Goal: Task Accomplishment & Management: Complete application form

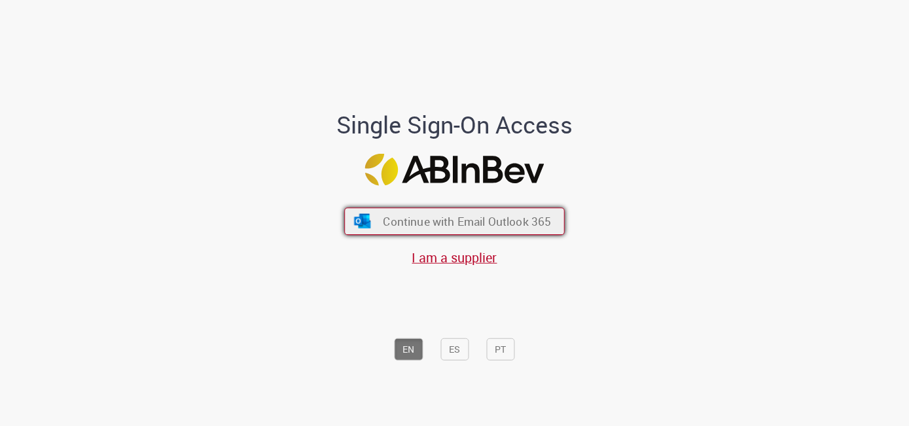
click at [459, 216] on span "Continue with Email Outlook 365" at bounding box center [467, 220] width 168 height 15
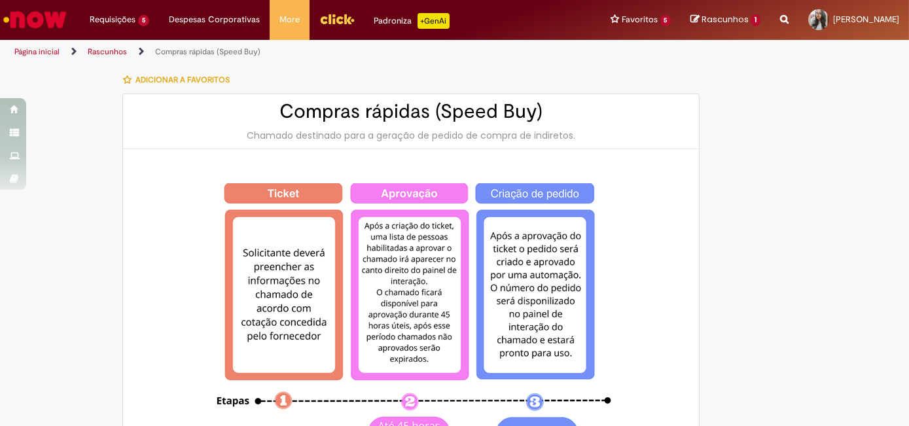
select select "********"
select select "**********"
type input "**********"
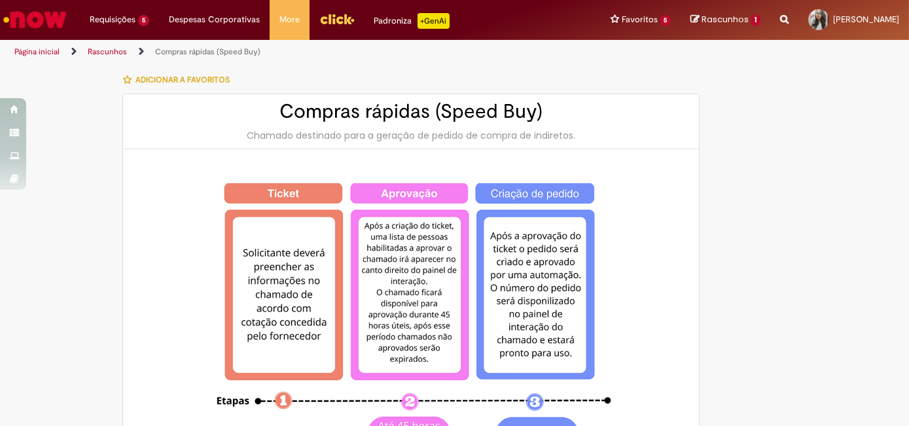
type input "**********"
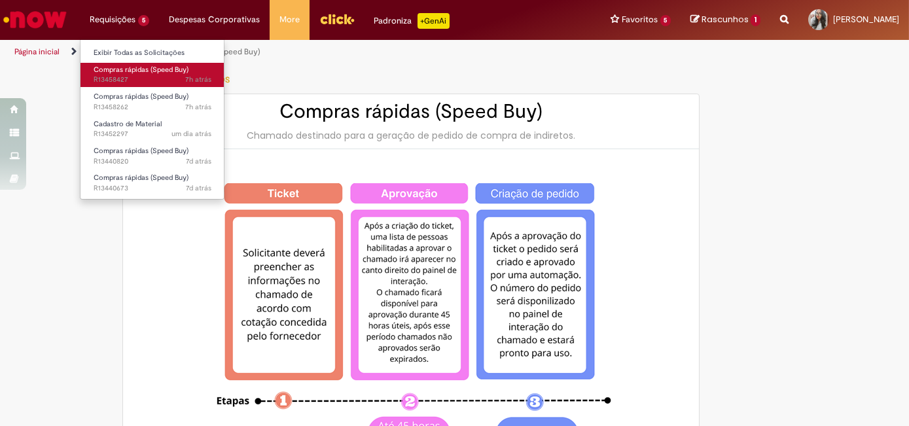
click at [137, 85] on link "Compras rápidas (Speed Buy) 7h atrás 7 horas atrás R13458427" at bounding box center [152, 75] width 144 height 24
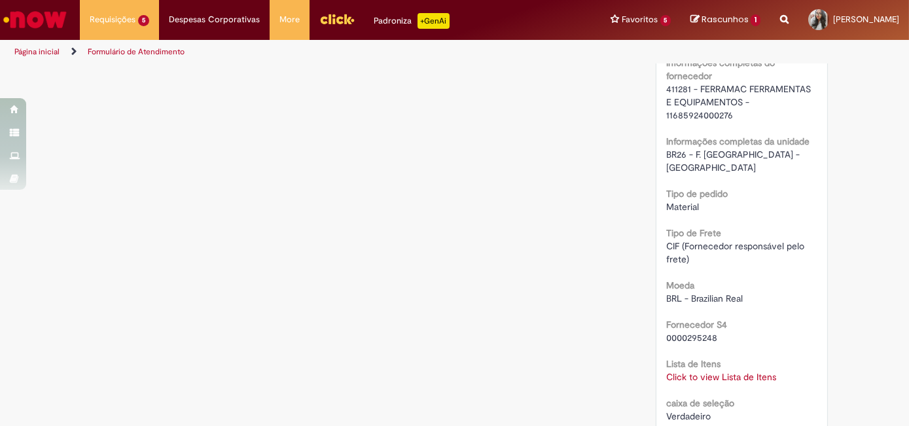
scroll to position [1189, 0]
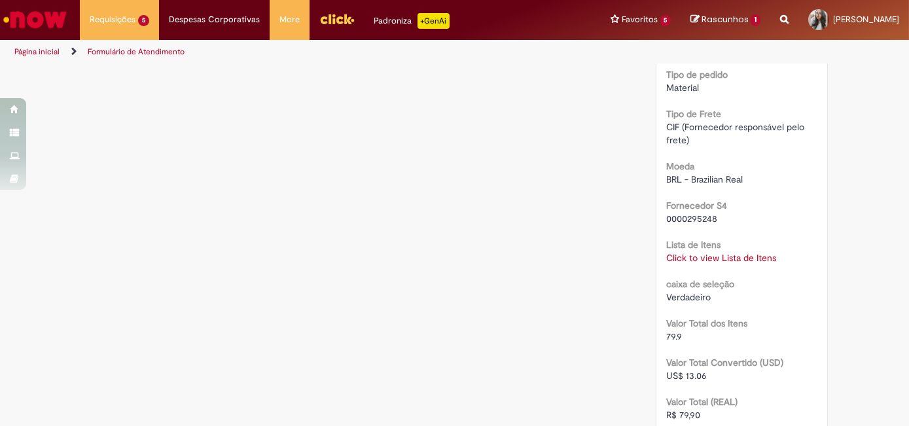
click at [706, 252] on link "Click to view Lista de Itens" at bounding box center [721, 258] width 110 height 12
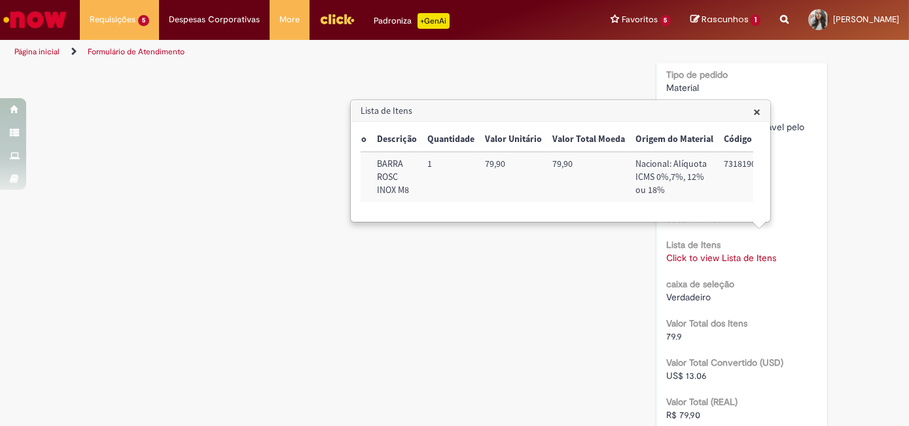
scroll to position [0, 0]
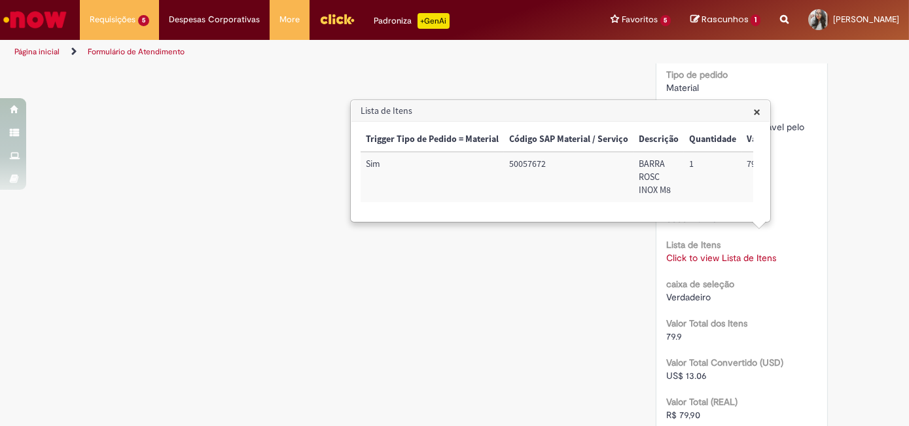
click at [759, 109] on span "×" at bounding box center [756, 112] width 7 height 18
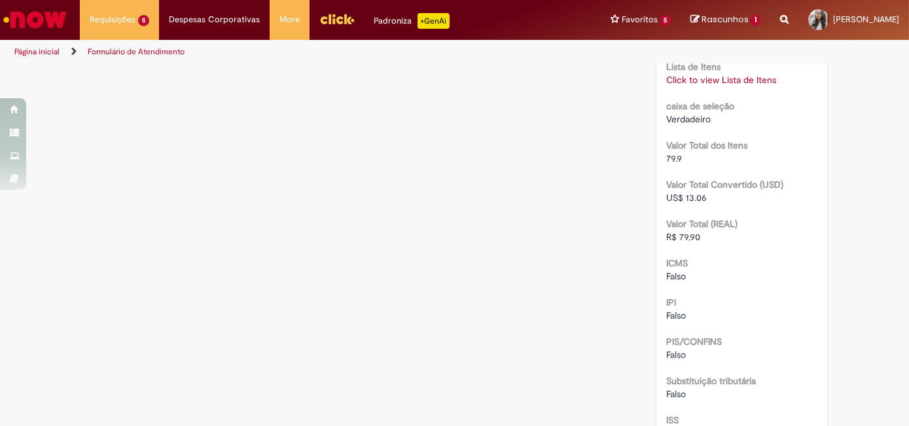
scroll to position [1308, 0]
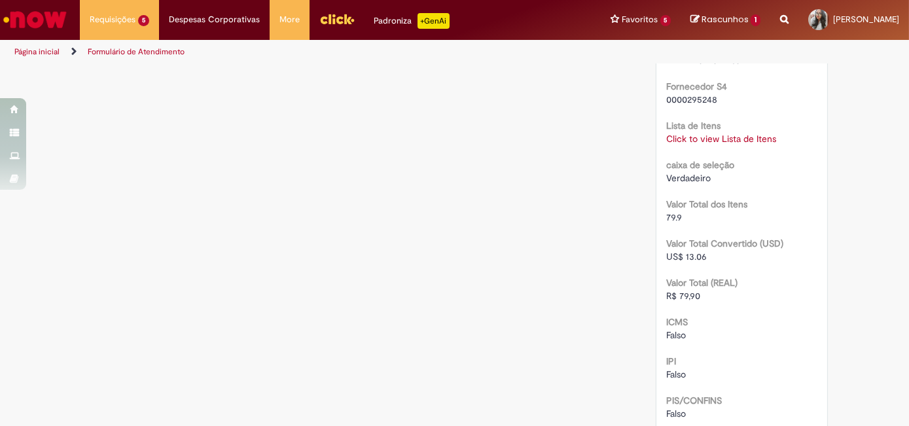
click at [708, 133] on link "Click to view Lista de Itens" at bounding box center [721, 139] width 110 height 12
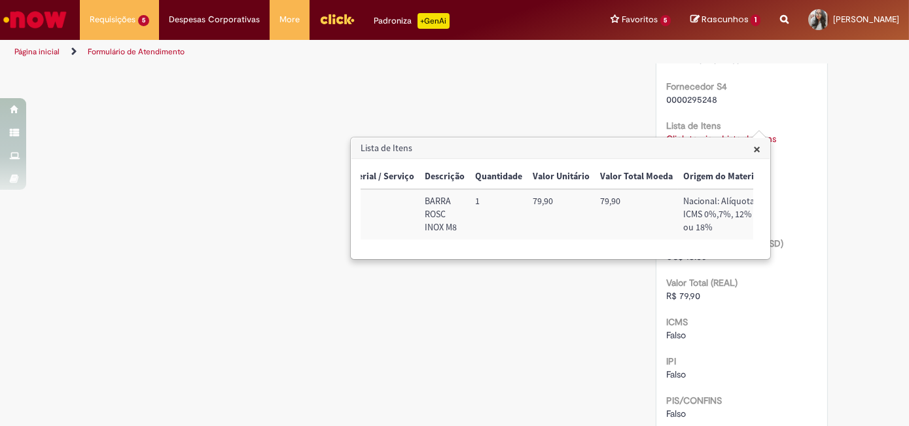
click at [742, 253] on div "Trigger Tipo de Pedido = Material Código SAP Material / Serviço Descrição Quant…" at bounding box center [556, 209] width 392 height 88
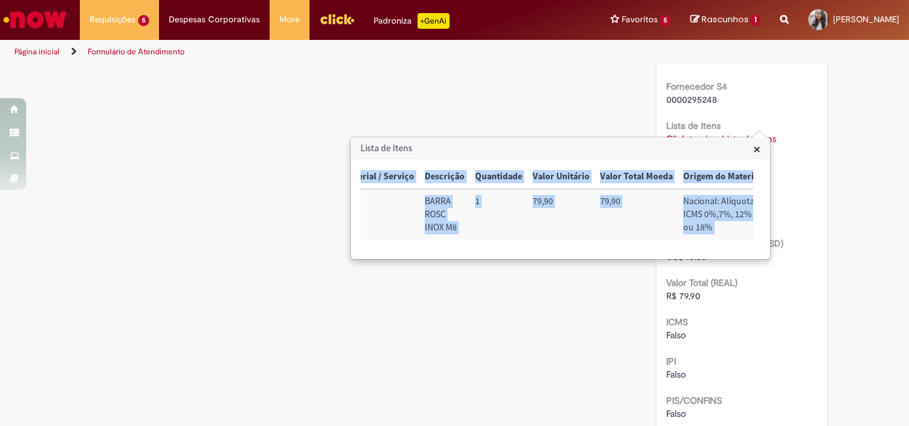
click at [742, 253] on div "Trigger Tipo de Pedido = Material Código SAP Material / Serviço Descrição Quant…" at bounding box center [556, 209] width 392 height 88
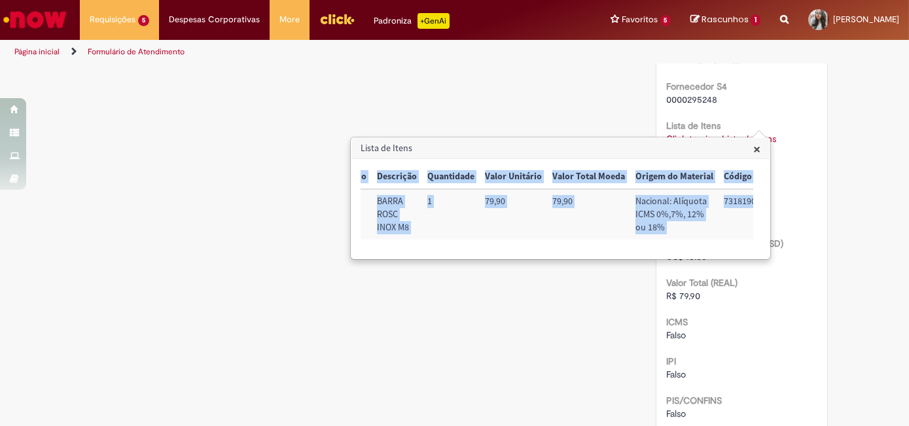
click at [742, 253] on div "Trigger Tipo de Pedido = Material Código SAP Material / Serviço Descrição Quant…" at bounding box center [556, 209] width 392 height 88
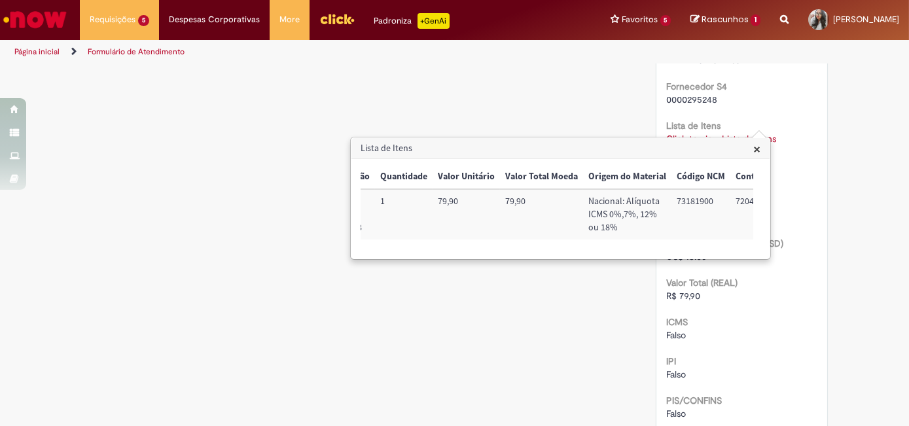
click at [741, 253] on div "Trigger Tipo de Pedido = Material Código SAP Material / Serviço Descrição Quant…" at bounding box center [556, 209] width 392 height 88
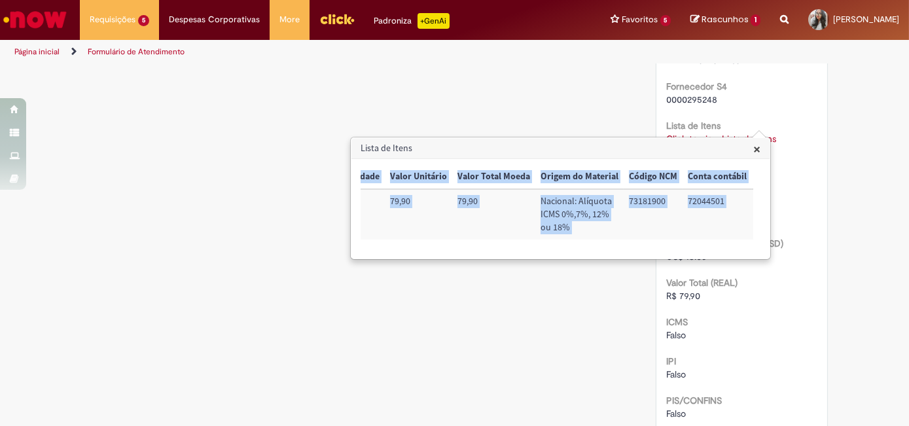
click at [741, 253] on div "Trigger Tipo de Pedido = Material Código SAP Material / Serviço Descrição Quant…" at bounding box center [556, 209] width 392 height 88
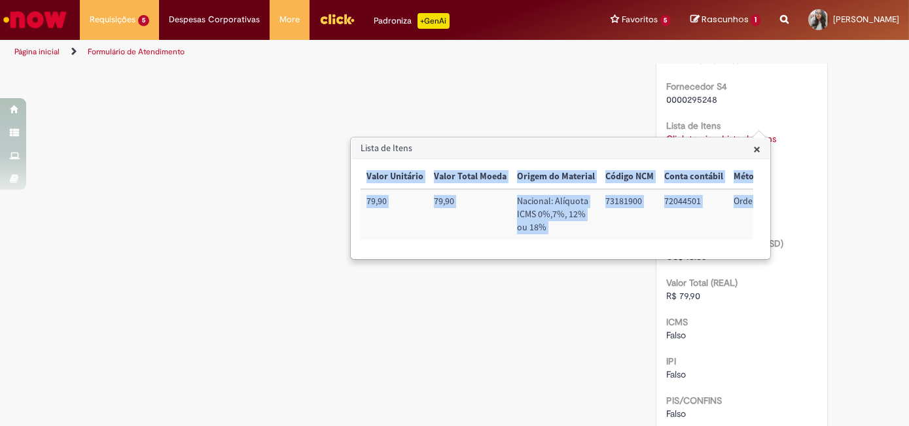
click at [741, 253] on div "Trigger Tipo de Pedido = Material Código SAP Material / Serviço Descrição Quant…" at bounding box center [556, 209] width 392 height 88
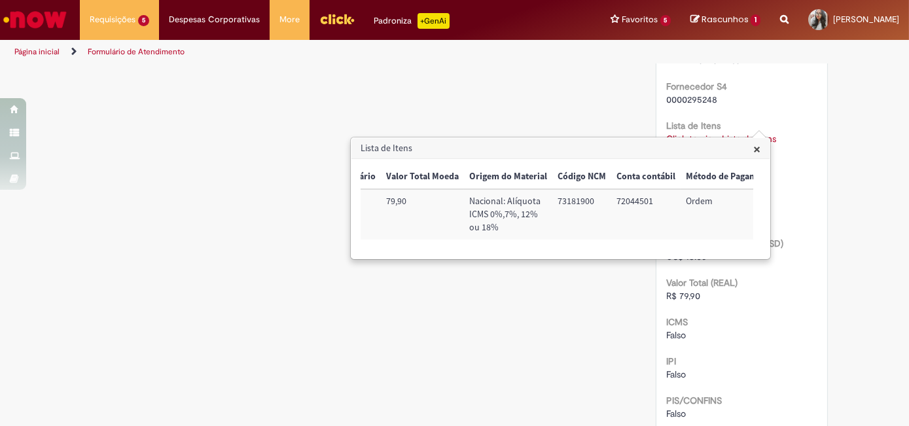
click at [741, 258] on div "× Trigger Tipo de Pedido = Material Código SAP Material / Serviço Descrição Qua…" at bounding box center [560, 208] width 418 height 99
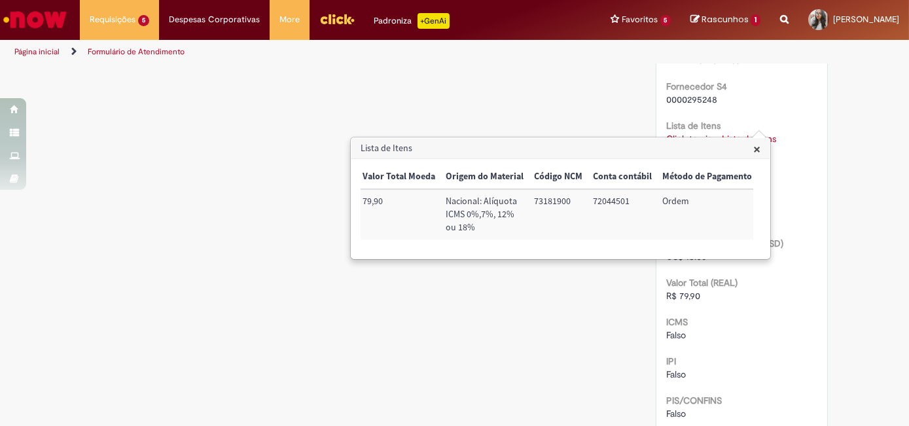
click at [741, 258] on div "× Trigger Tipo de Pedido = Material Código SAP Material / Serviço Descrição Qua…" at bounding box center [560, 208] width 418 height 99
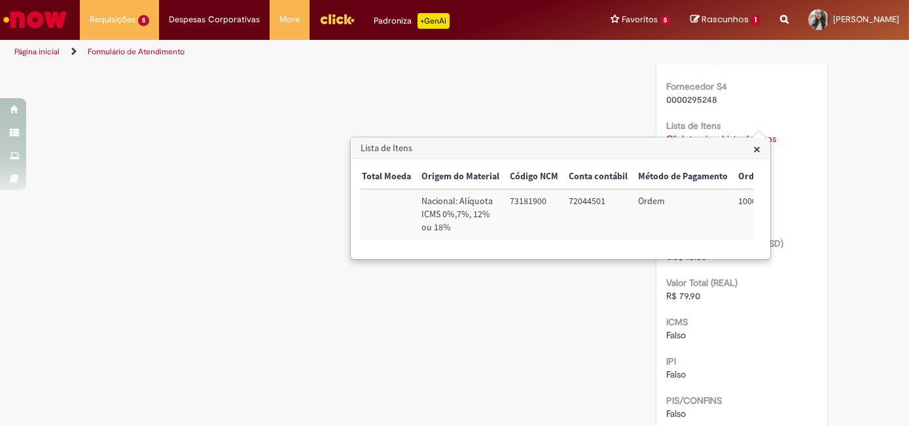
click at [741, 258] on div "× Trigger Tipo de Pedido = Material Código SAP Material / Serviço Descrição Qua…" at bounding box center [560, 208] width 418 height 99
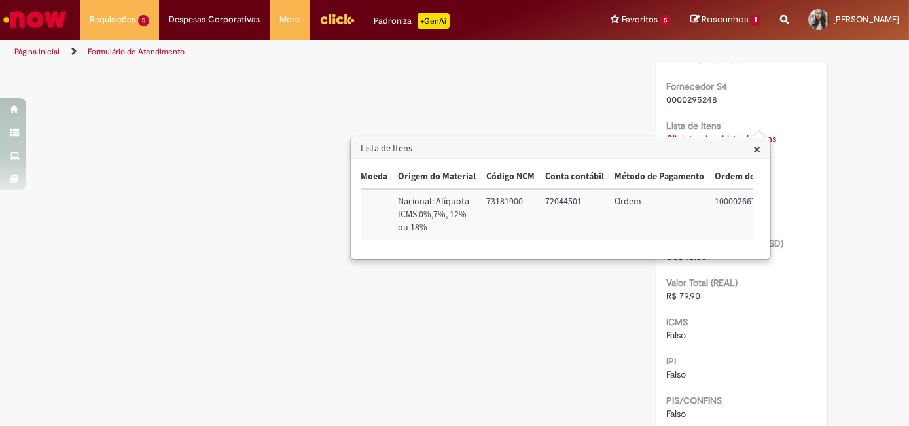
click at [741, 258] on div "× Trigger Tipo de Pedido = Material Código SAP Material / Serviço Descrição Qua…" at bounding box center [560, 208] width 418 height 99
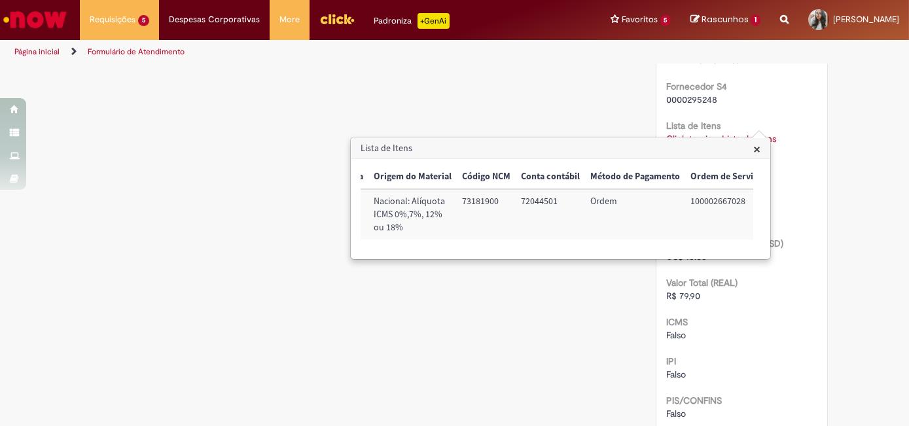
click at [741, 258] on div "× Trigger Tipo de Pedido = Material Código SAP Material / Serviço Descrição Qua…" at bounding box center [560, 208] width 418 height 99
click at [753, 153] on span "×" at bounding box center [756, 149] width 7 height 18
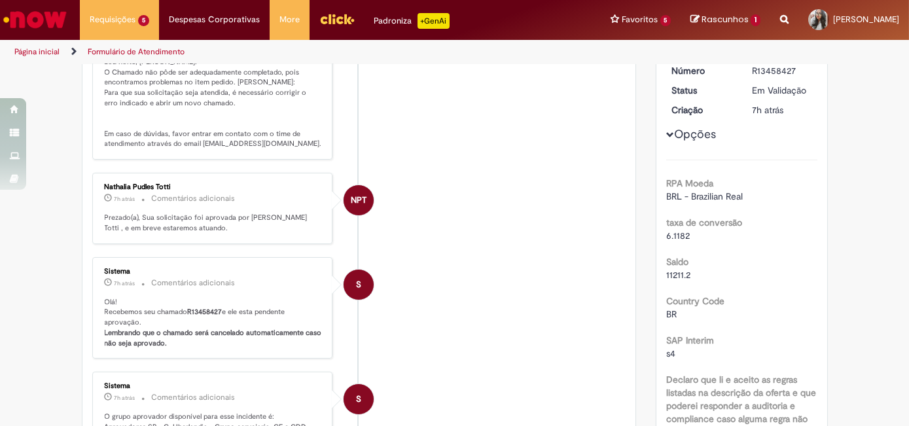
scroll to position [0, 0]
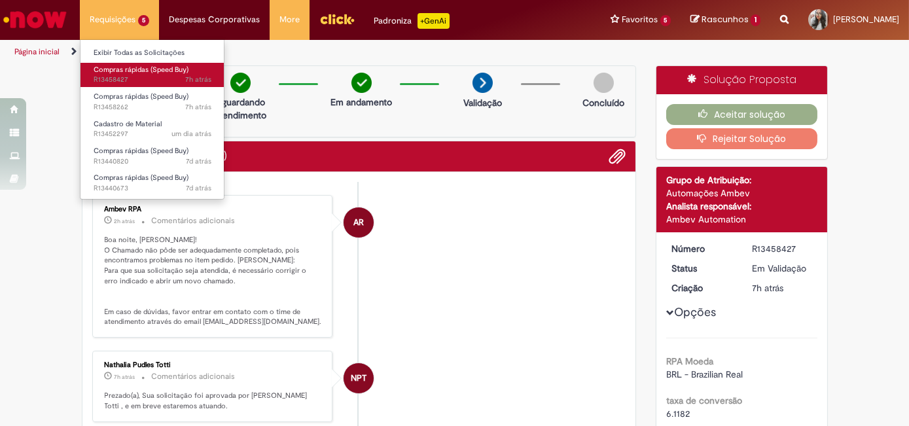
click at [126, 77] on span "7h atrás 7 horas atrás R13458427" at bounding box center [153, 80] width 118 height 10
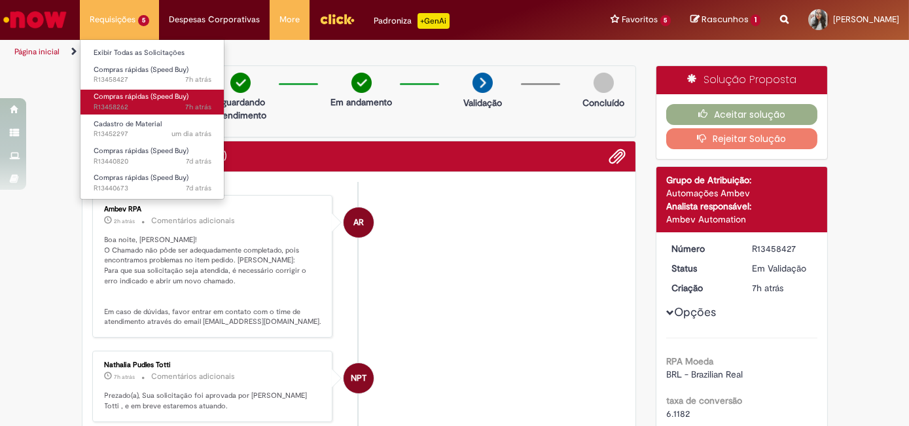
click at [124, 96] on span "Compras rápidas (Speed Buy)" at bounding box center [141, 97] width 95 height 10
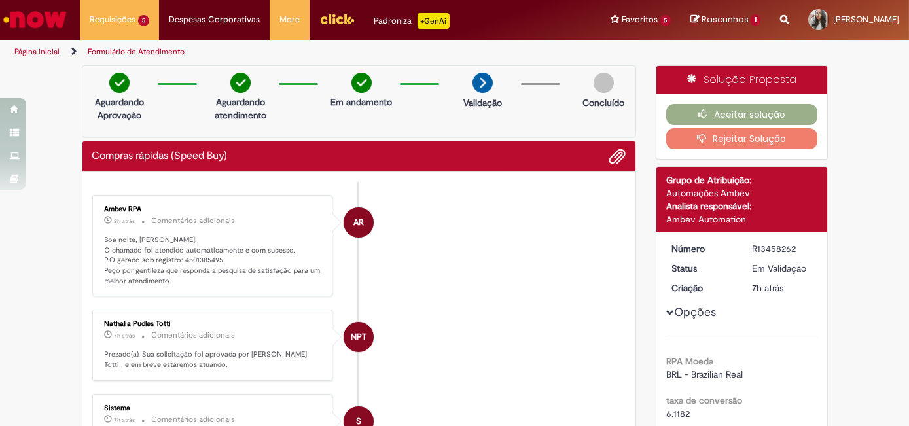
click at [26, 16] on img "Ir para a Homepage" at bounding box center [34, 20] width 67 height 26
